Goal: Task Accomplishment & Management: Use online tool/utility

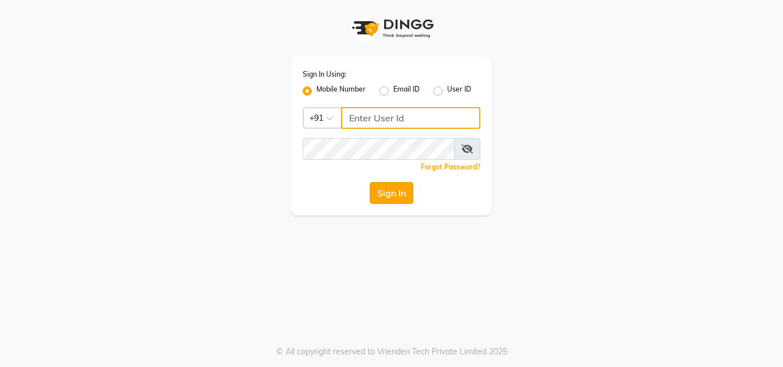
type input "9703629668"
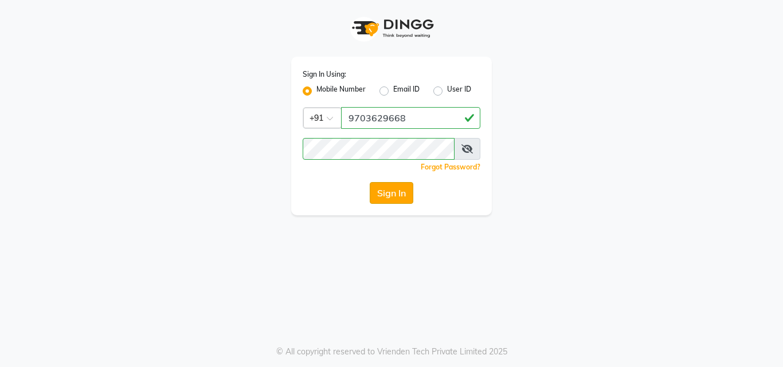
click at [401, 196] on button "Sign In" at bounding box center [392, 193] width 44 height 22
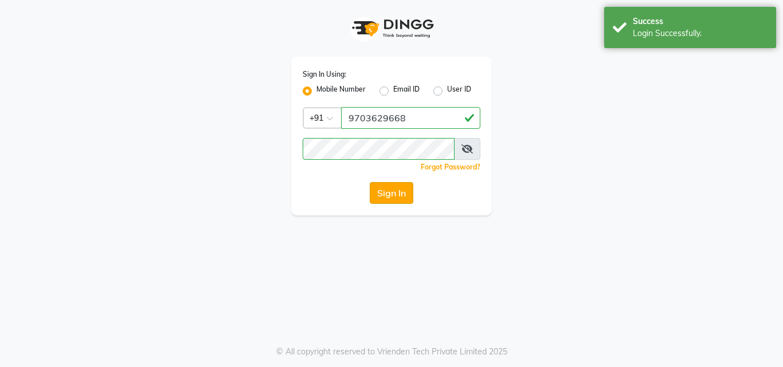
select select "service"
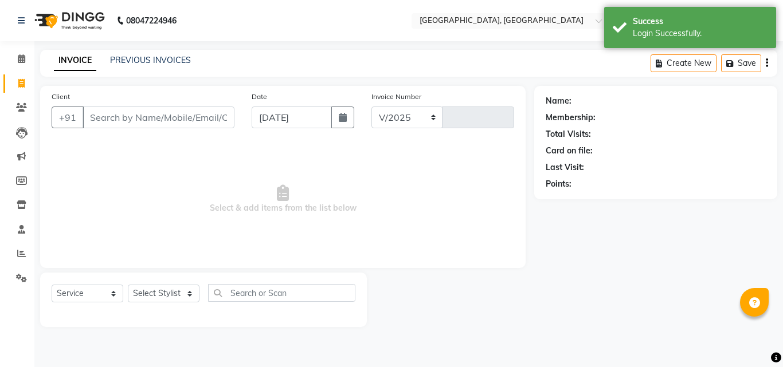
select select "5506"
type input "1258"
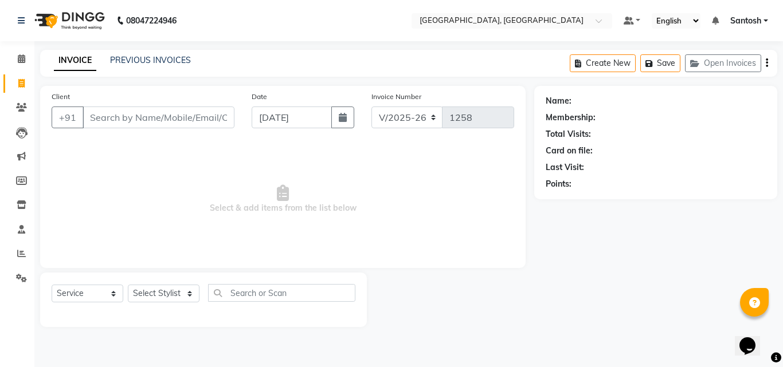
click at [356, 252] on span "Select & add items from the list below" at bounding box center [283, 199] width 463 height 115
select select "5506"
select select "service"
